Goal: Check status: Check status

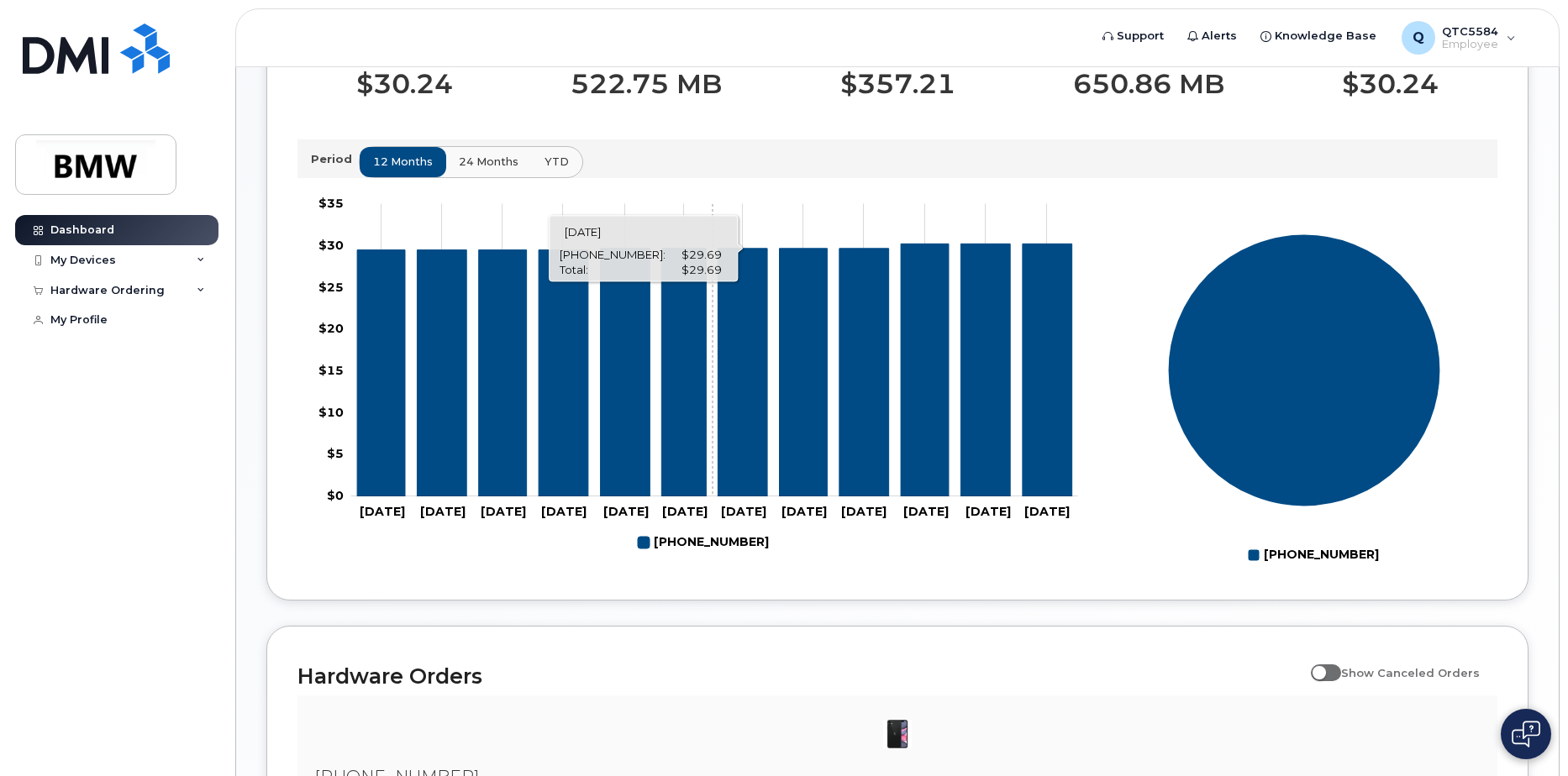
scroll to position [504, 0]
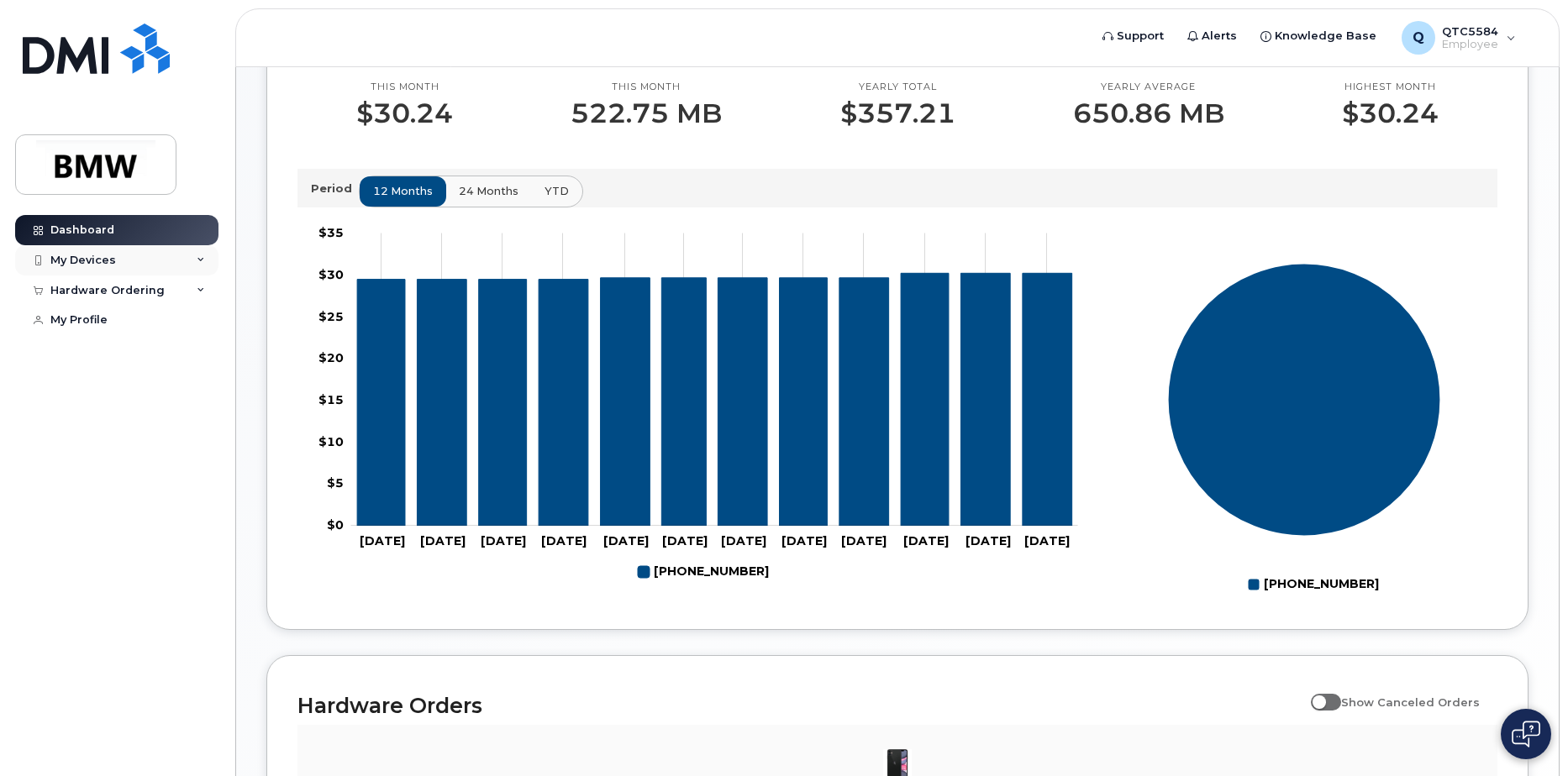
click at [70, 260] on div "My Devices" at bounding box center [83, 260] width 66 height 13
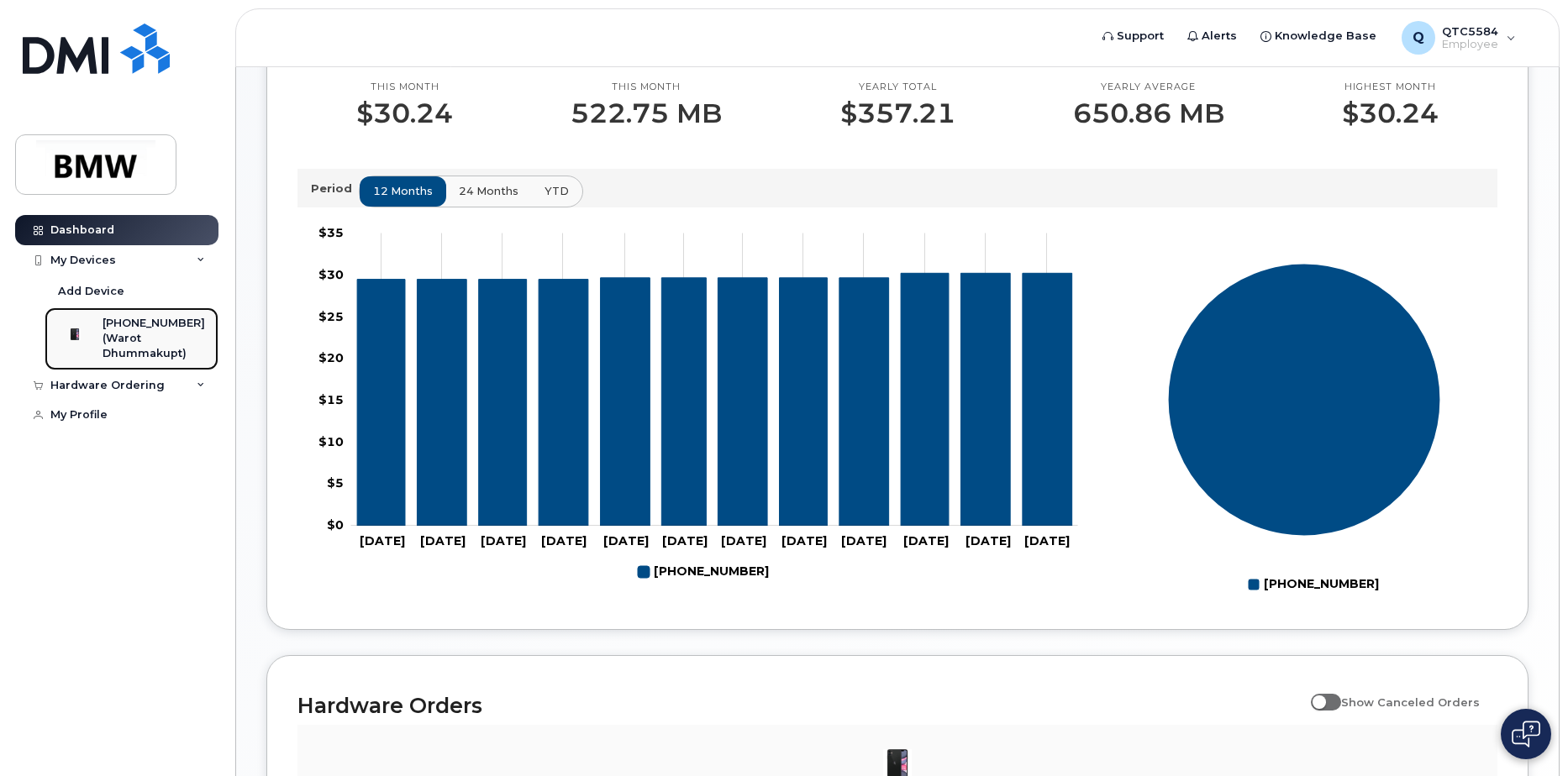
click at [123, 328] on div "[PHONE_NUMBER]" at bounding box center [153, 323] width 102 height 15
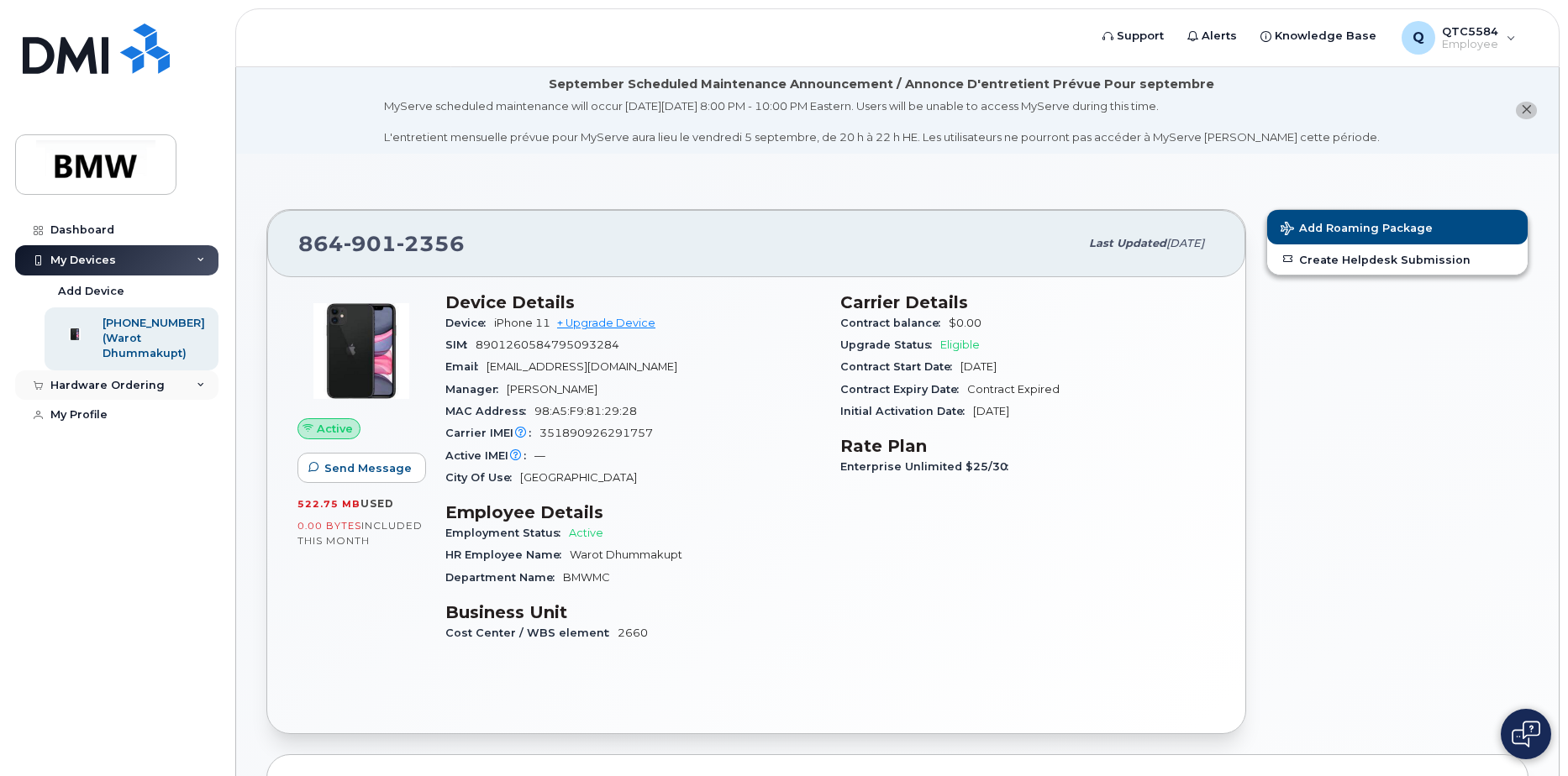
click at [197, 394] on div "Hardware Ordering" at bounding box center [117, 386] width 204 height 31
click at [134, 422] on link "My Orders" at bounding box center [132, 416] width 174 height 32
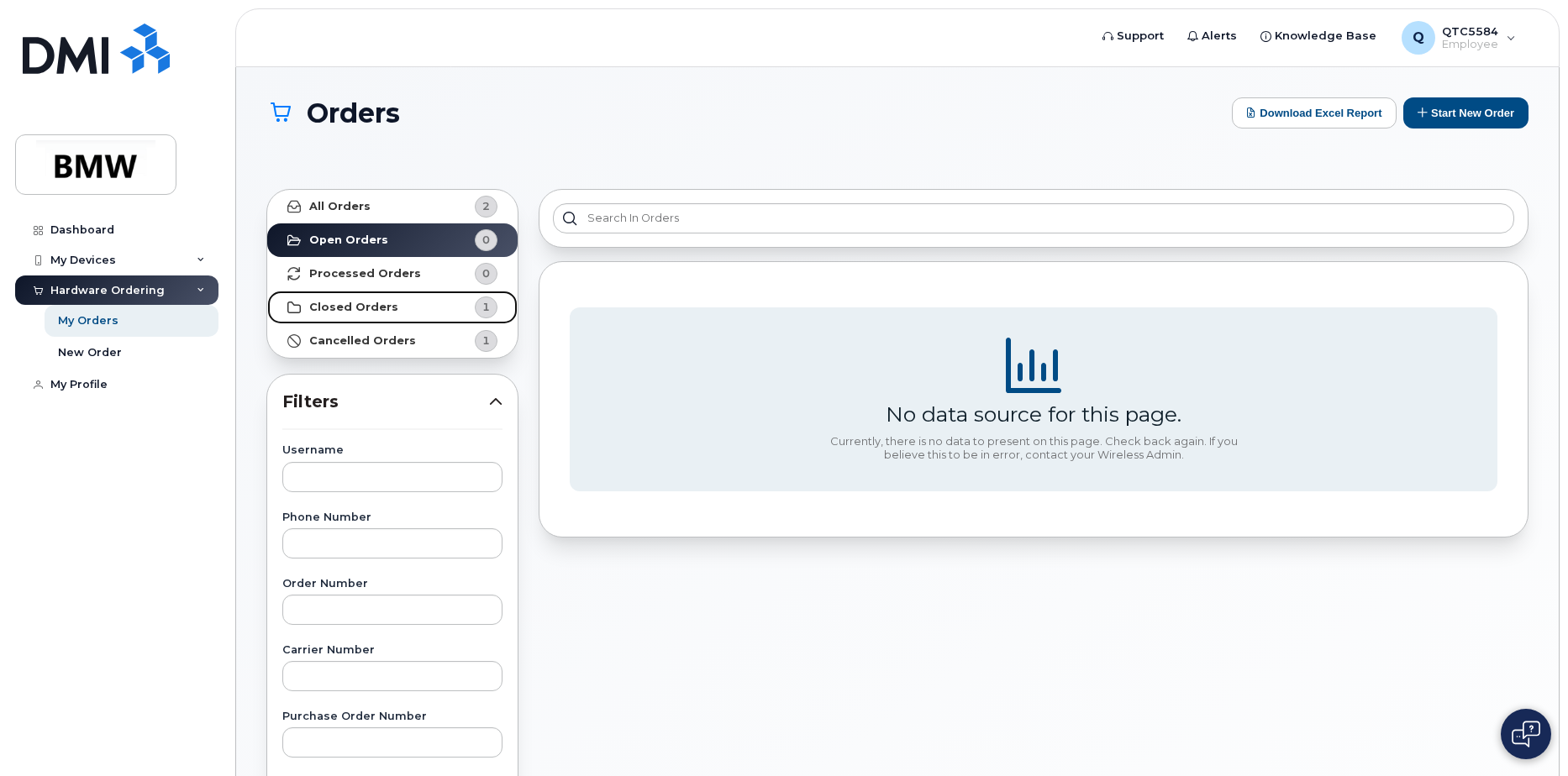
click at [366, 304] on strong "Closed Orders" at bounding box center [354, 307] width 89 height 13
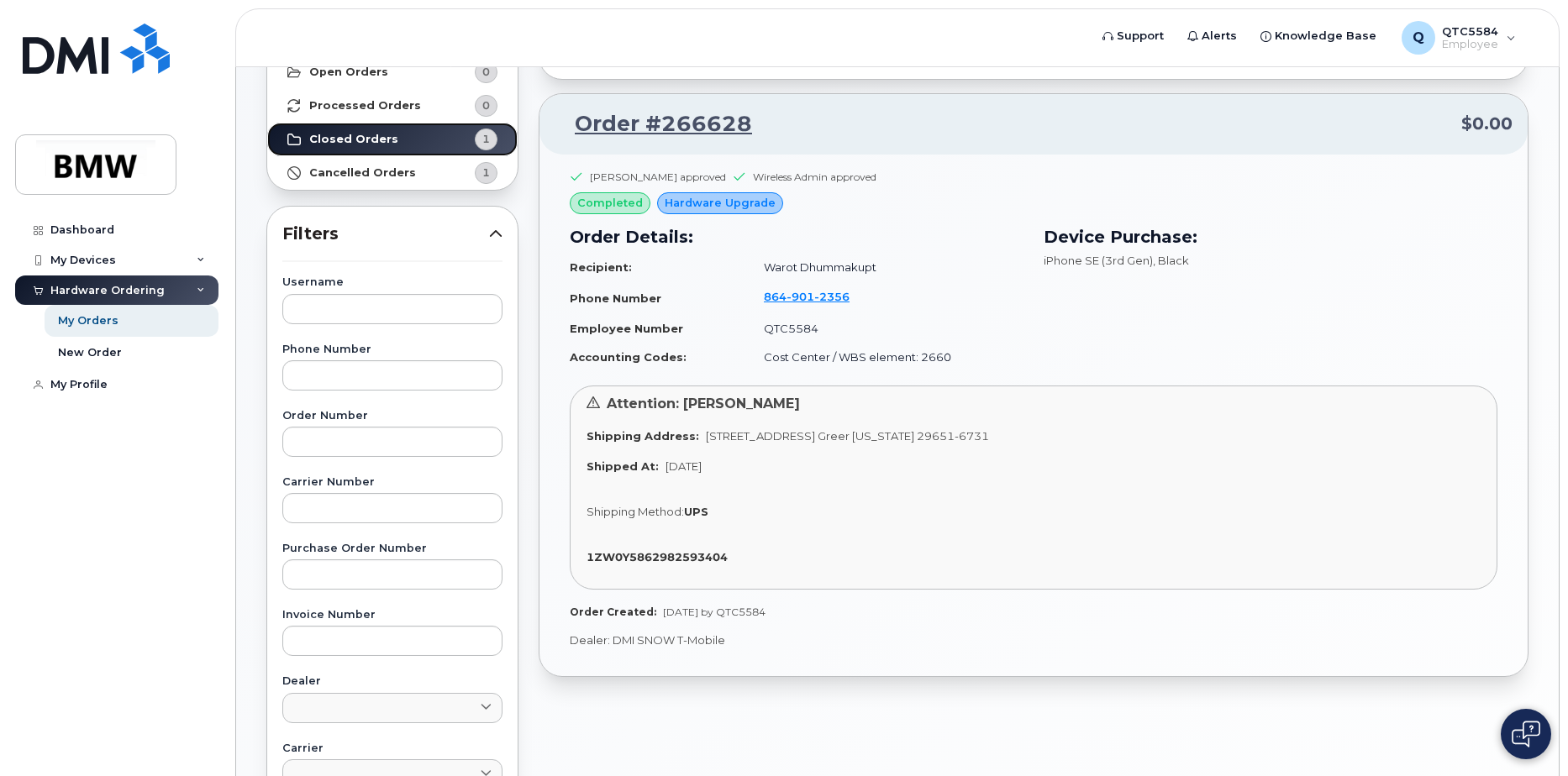
scroll to position [252, 0]
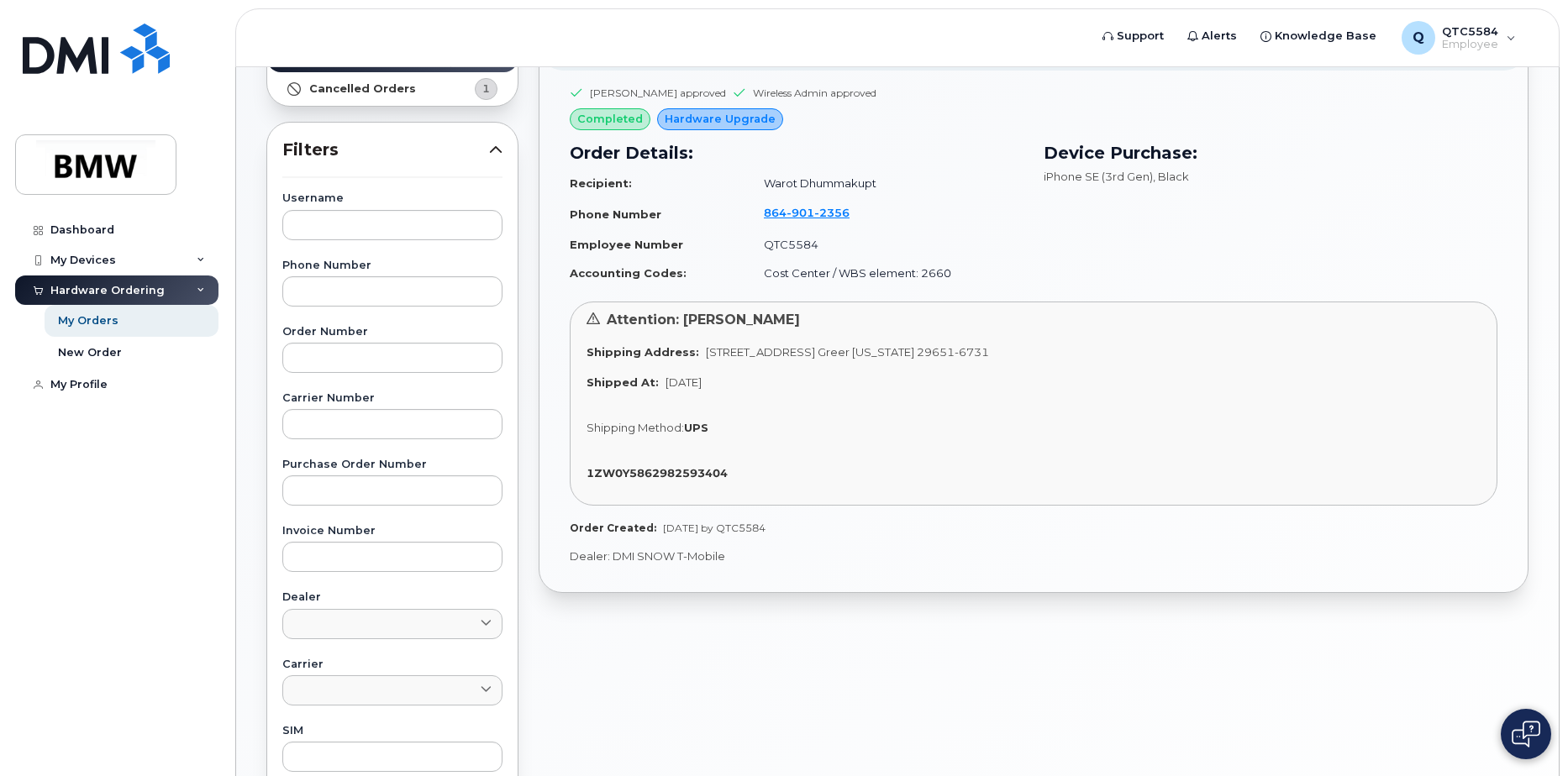
click at [699, 116] on span "Hardware Upgrade" at bounding box center [721, 119] width 111 height 16
click at [85, 248] on div "My Devices" at bounding box center [117, 260] width 204 height 31
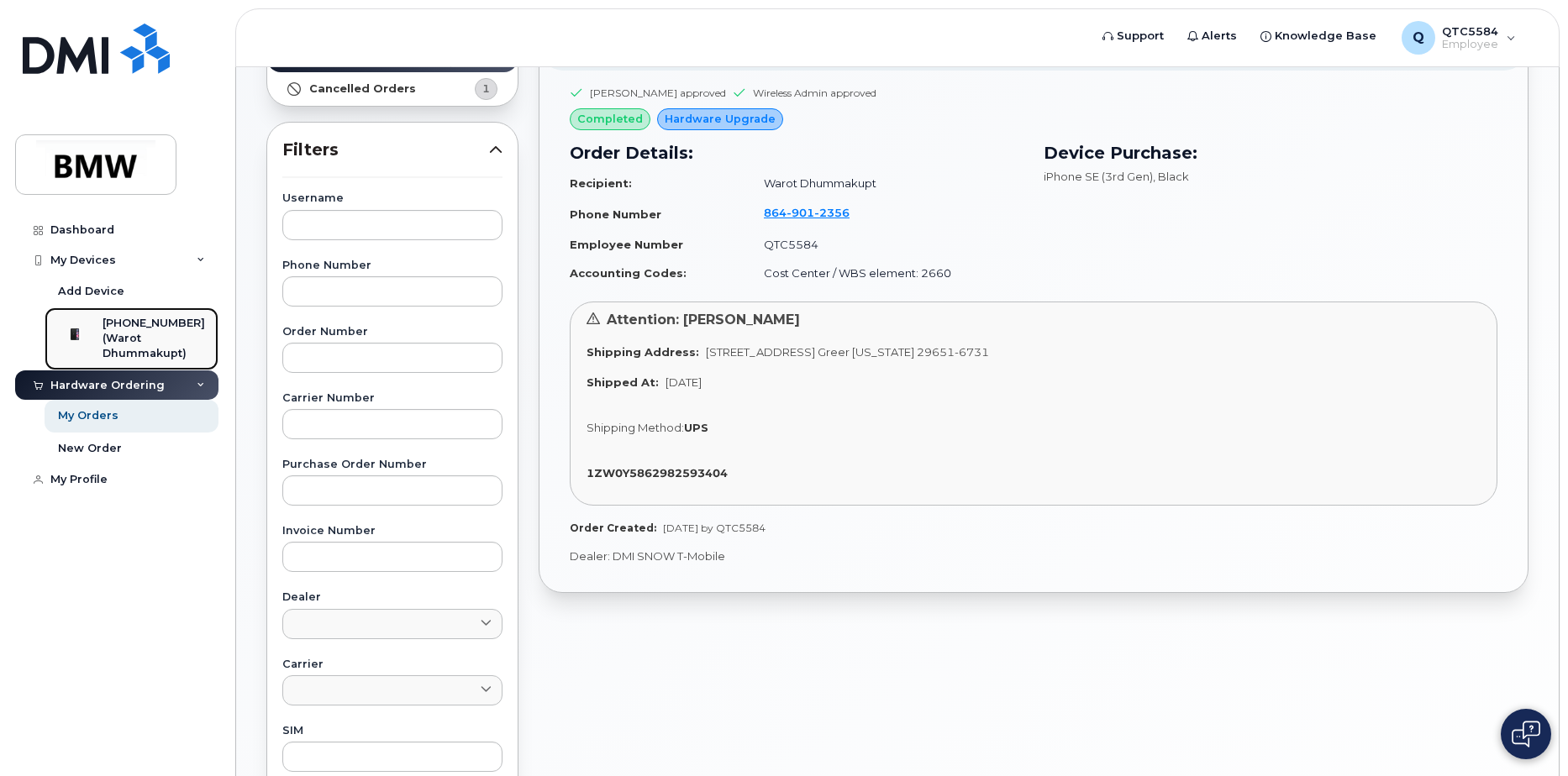
click at [121, 334] on div "(Warot Dhummakupt)" at bounding box center [153, 346] width 102 height 31
